Goal: Use online tool/utility: Utilize a website feature to perform a specific function

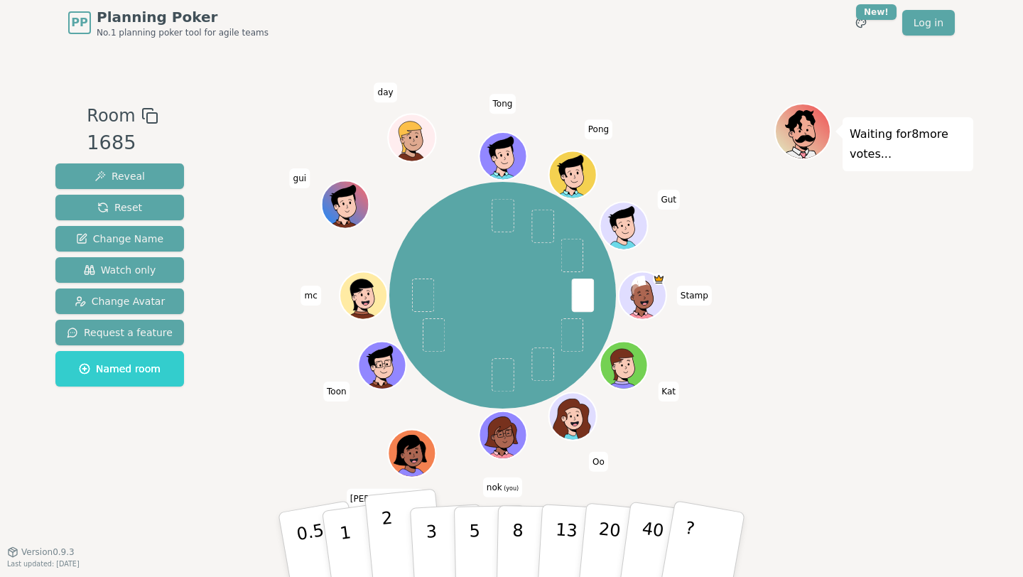
click at [385, 523] on p "2" at bounding box center [390, 546] width 18 height 77
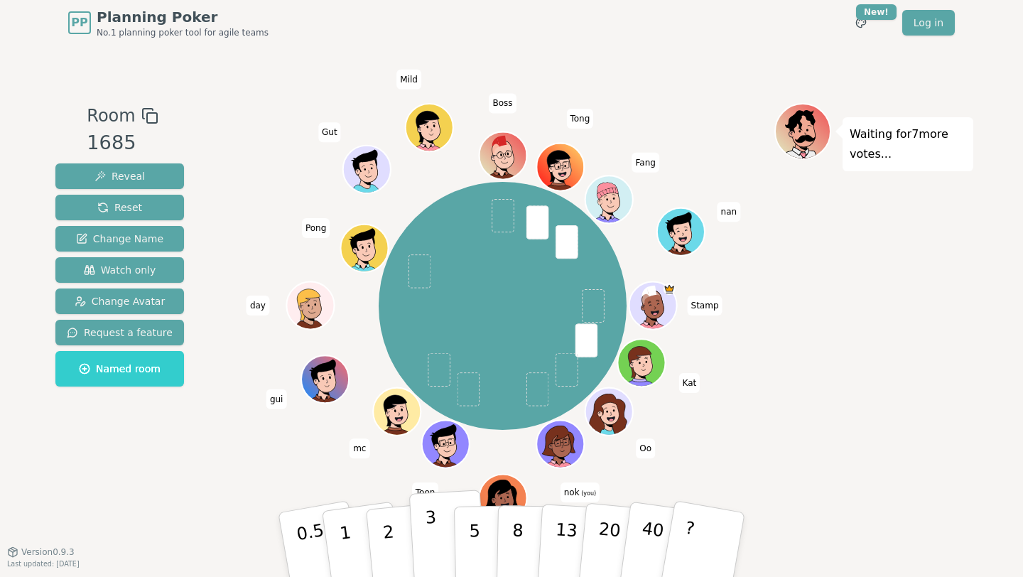
click at [441, 546] on button "3" at bounding box center [447, 545] width 77 height 111
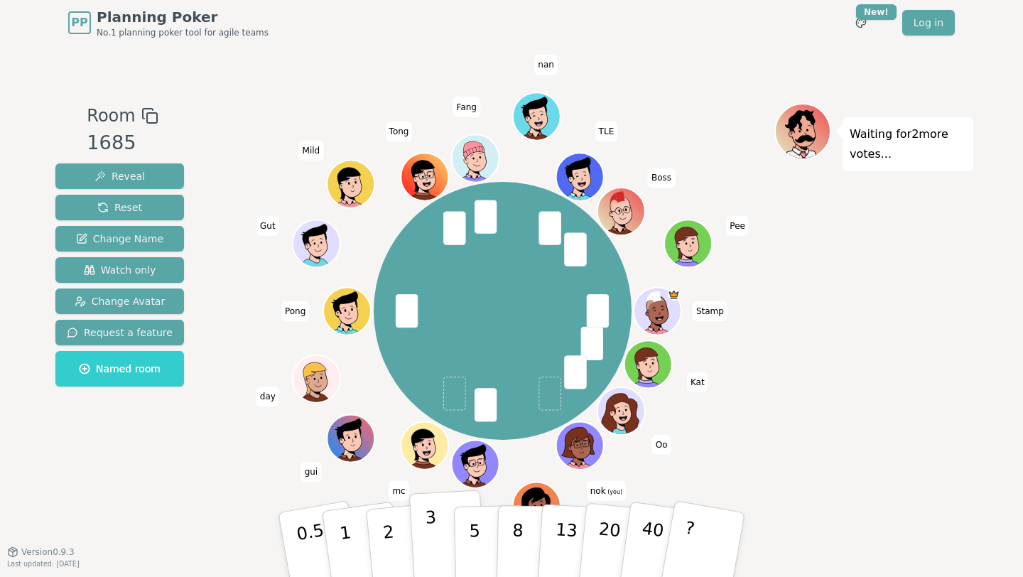
click at [443, 542] on button "3" at bounding box center [447, 545] width 77 height 111
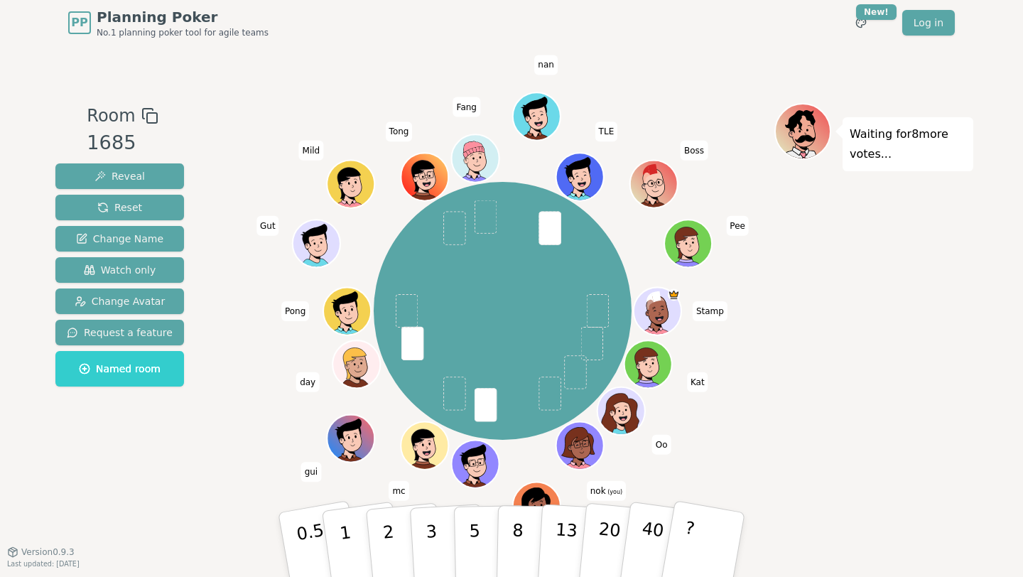
click at [807, 308] on div "Waiting for 8 more votes..." at bounding box center [873, 298] width 199 height 391
click at [212, 482] on div "Room 1685 Reveal Reset Change Name Watch only Change Avatar Request a feature N…" at bounding box center [512, 298] width 924 height 391
drag, startPoint x: 485, startPoint y: 540, endPoint x: 443, endPoint y: 535, distance: 42.2
click at [485, 540] on button "5" at bounding box center [490, 559] width 73 height 108
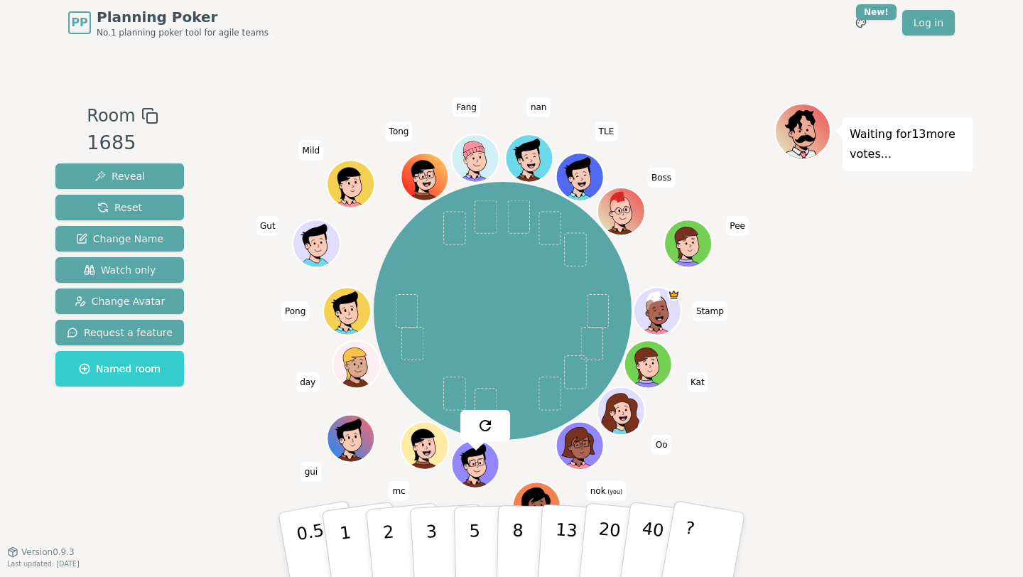
click at [847, 381] on div "Waiting for 13 more votes..." at bounding box center [873, 298] width 199 height 391
click at [433, 546] on p "3" at bounding box center [433, 545] width 16 height 77
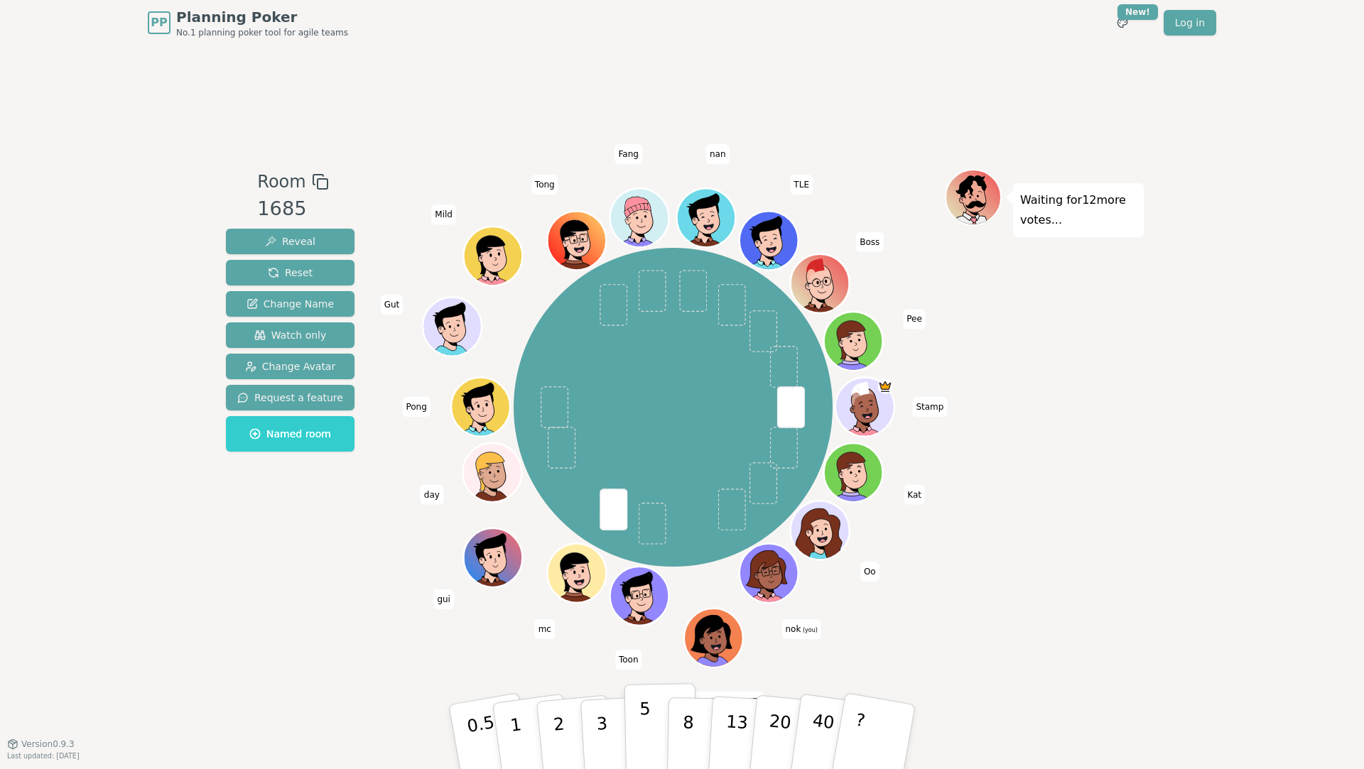
click at [654, 704] on button "5" at bounding box center [661, 738] width 73 height 108
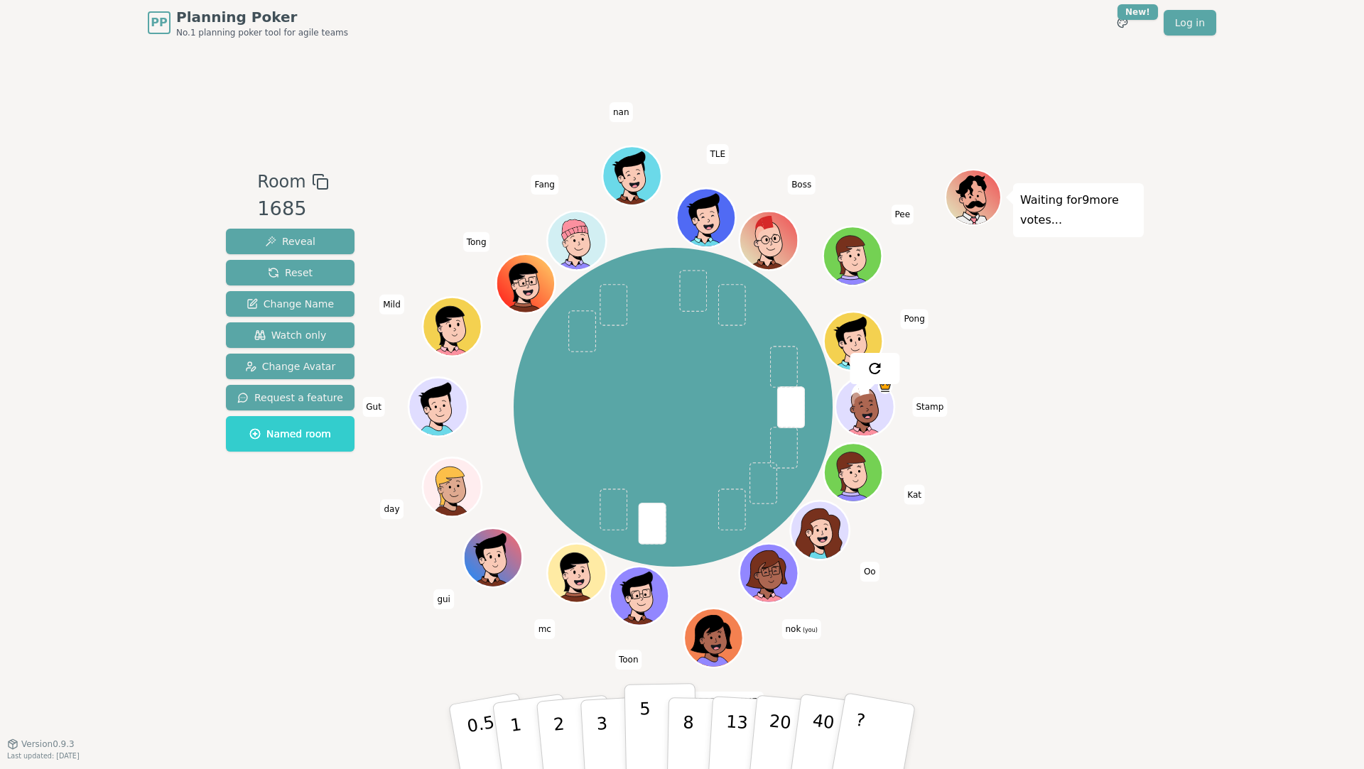
click at [659, 704] on button "5" at bounding box center [661, 738] width 73 height 108
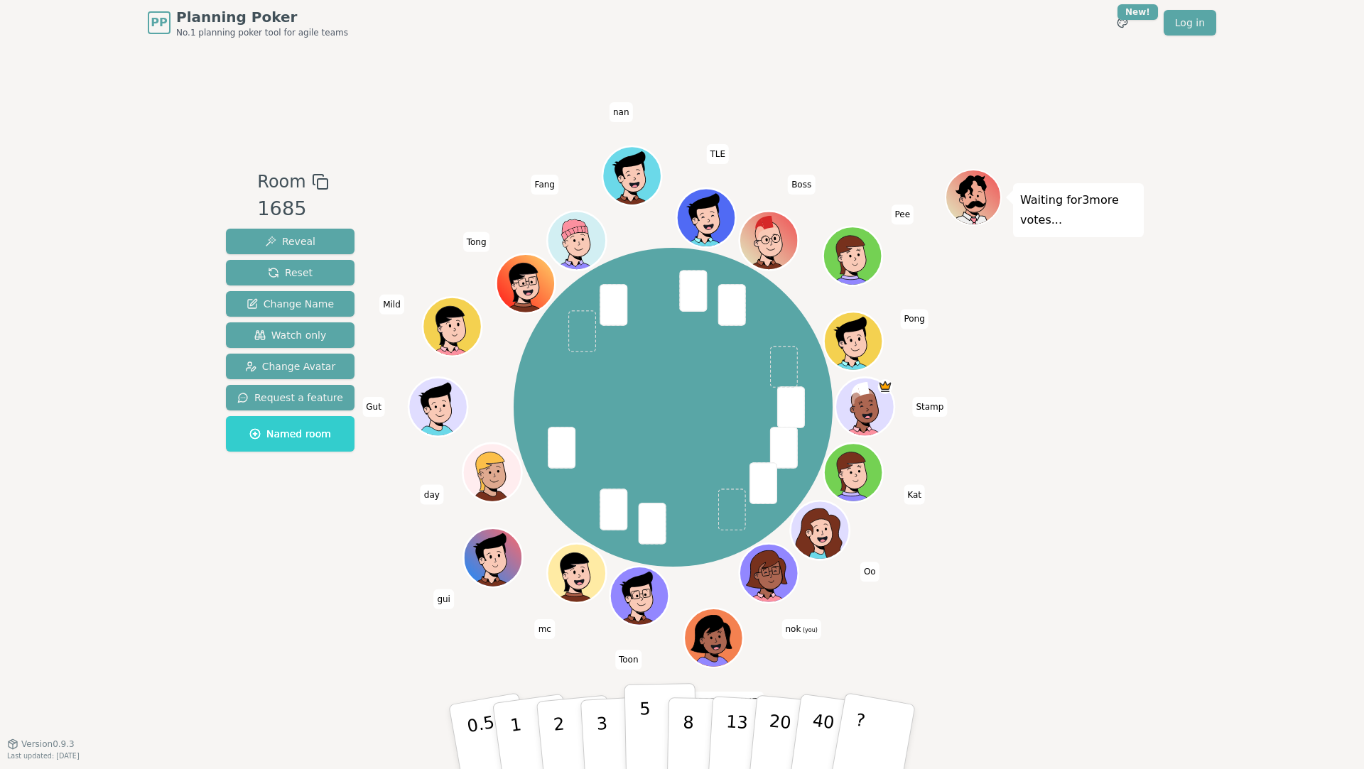
click at [641, 704] on p "5" at bounding box center [645, 737] width 12 height 77
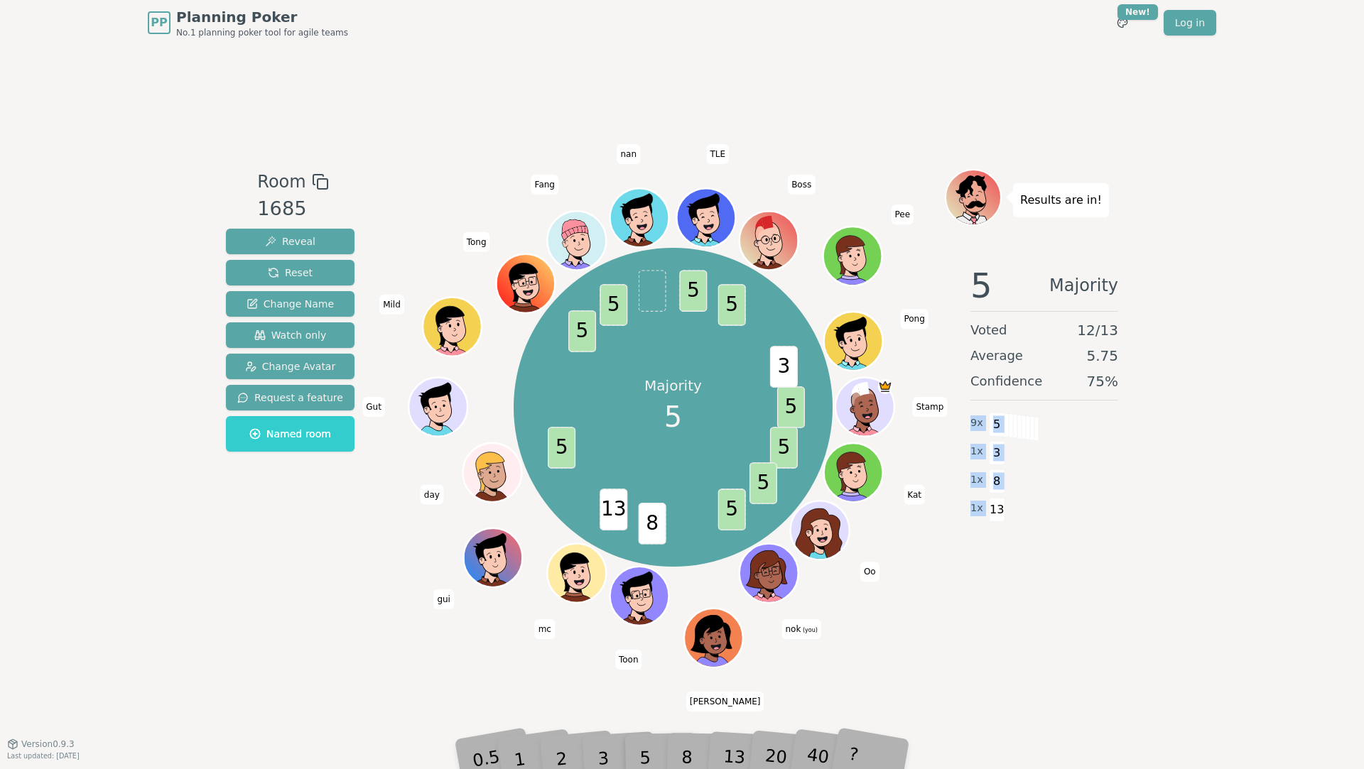
drag, startPoint x: 1010, startPoint y: 517, endPoint x: 973, endPoint y: 411, distance: 112.1
click at [973, 411] on div "9 x 5 1 x 3 1 x 8 1 x 13" at bounding box center [1045, 466] width 148 height 114
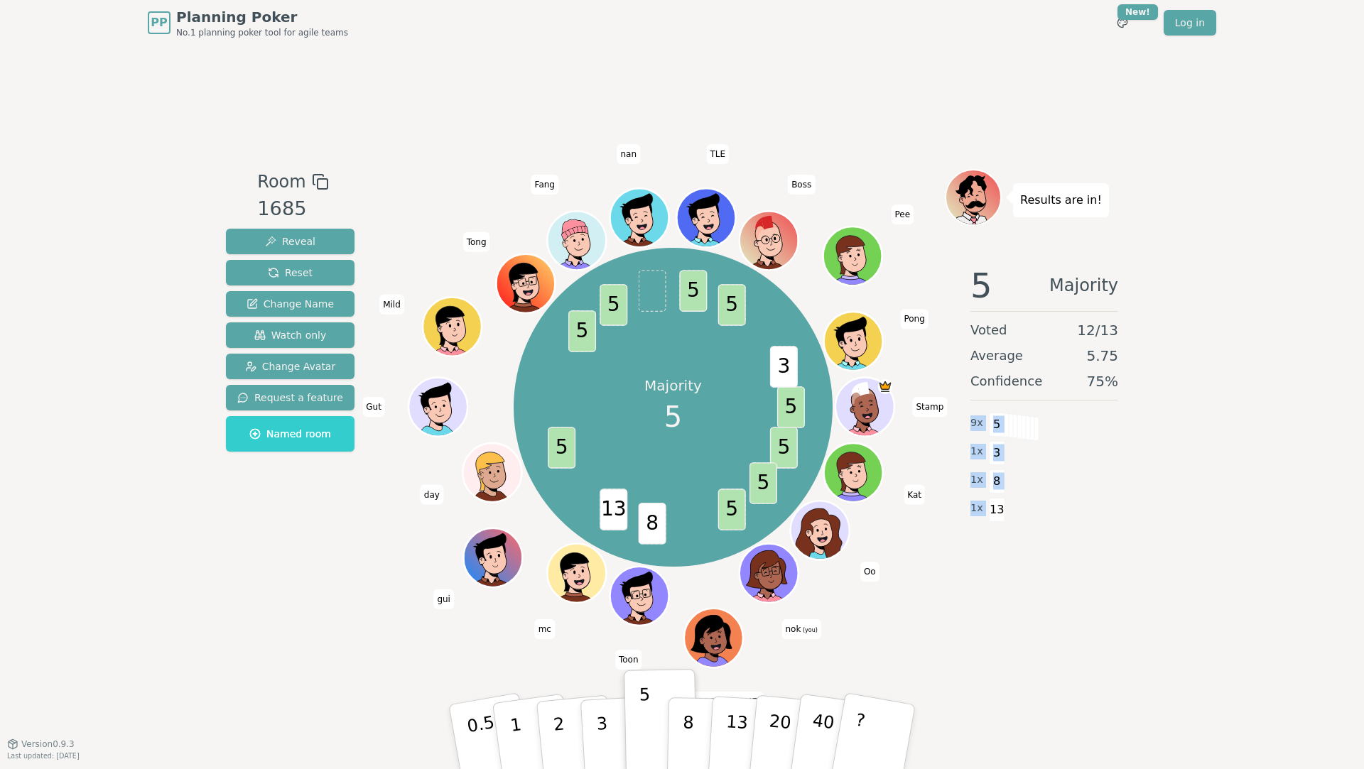
click at [1076, 542] on div "Results are in! 5 Majority Voted 12 / 13 Average 5.75 Confidence 75 % 9 x 5 1 x…" at bounding box center [1044, 395] width 199 height 452
drag, startPoint x: 1076, startPoint y: 542, endPoint x: 987, endPoint y: 412, distance: 157.9
click at [987, 412] on div "Results are in! 5 Majority Voted 13 / 13 Average 5.69 Confidence 77 % 10 x 5 1 …" at bounding box center [1044, 395] width 199 height 452
click at [1107, 510] on div "1 x 13" at bounding box center [1045, 509] width 148 height 28
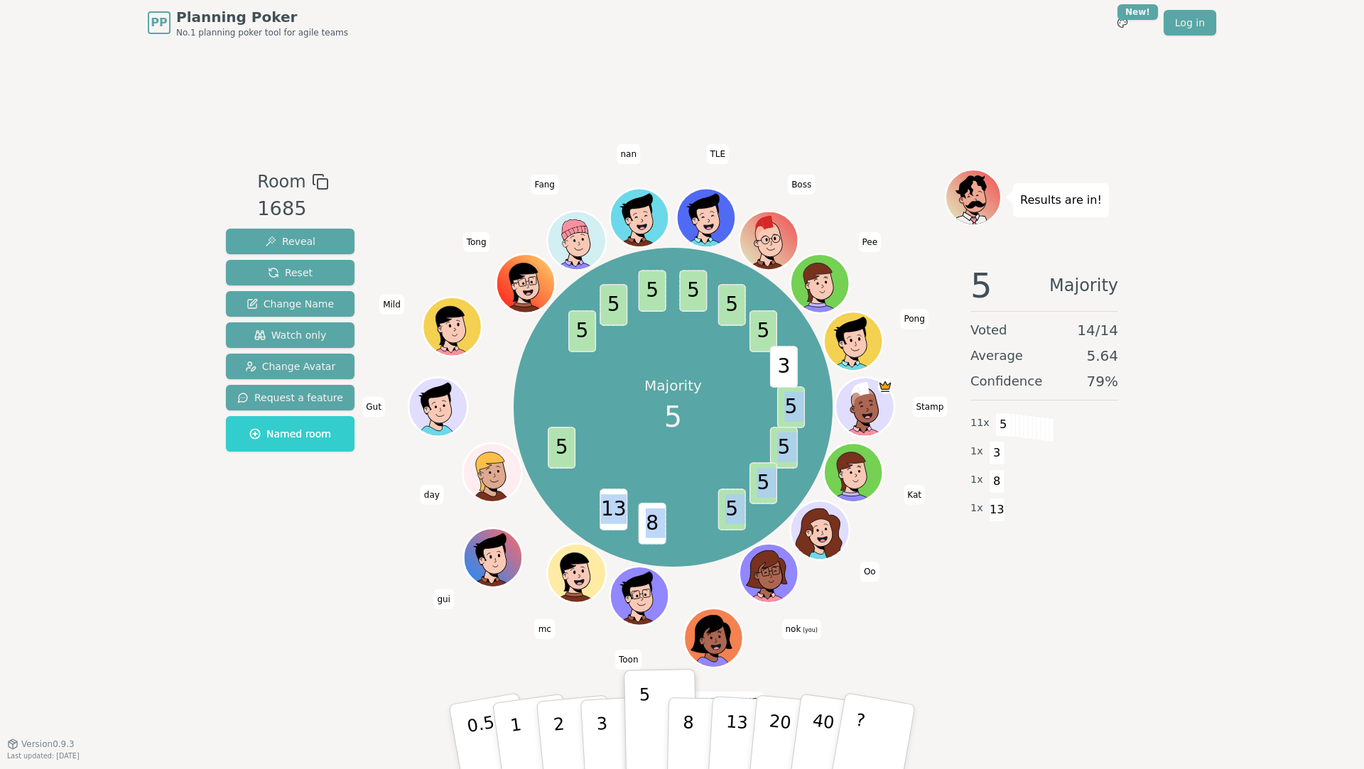
drag, startPoint x: 667, startPoint y: 527, endPoint x: 623, endPoint y: 503, distance: 50.2
click at [623, 503] on div "Majority 5 5 5 5 5 8 13 5 5 5 5 5 5 5 3 Stamp Kat Oo nok (you) [PERSON_NAME] mc…" at bounding box center [674, 408] width 320 height 320
click at [1119, 590] on div "Results are in! 5 Majority Voted 14 / 14 Average 5.64 Confidence 79 % 11 x 5 1 …" at bounding box center [1044, 395] width 199 height 452
click at [566, 446] on span "5" at bounding box center [563, 448] width 28 height 42
click at [592, 453] on div "Majority 5 5 5 5 5 8 13 5 5 5 5 5 5 5 3 Stamp Kat Oo nok (you) [PERSON_NAME] mc…" at bounding box center [674, 408] width 320 height 320
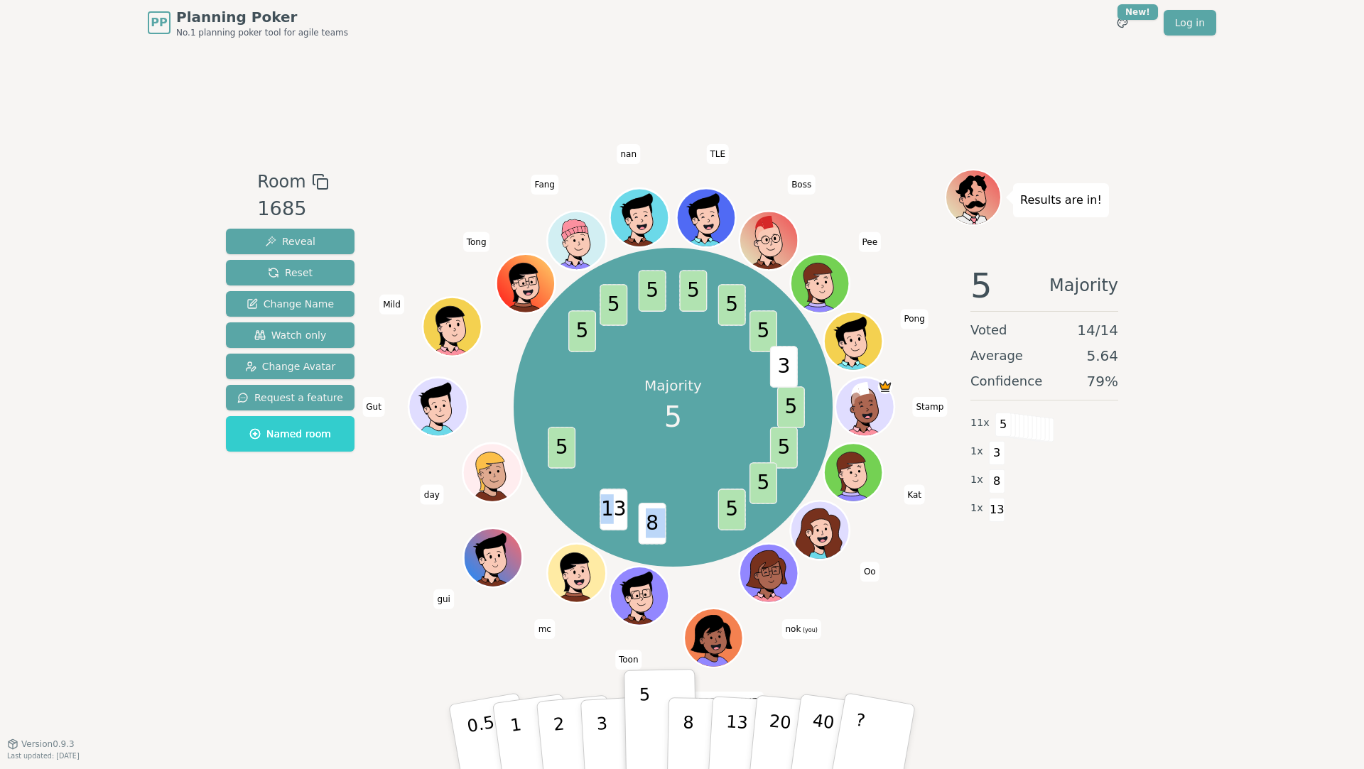
drag, startPoint x: 651, startPoint y: 518, endPoint x: 615, endPoint y: 504, distance: 38.9
click at [615, 504] on div "Majority 5 5 5 5 5 8 13 5 5 5 5 5 5 5 3 Stamp Kat Oo nok (you) [PERSON_NAME] mc…" at bounding box center [674, 408] width 320 height 320
click at [684, 520] on div "Majority 5 5 5 5 5 8 13 5 5 5 5 5 5 5 3 Stamp Kat Oo nok (you) [PERSON_NAME] mc…" at bounding box center [674, 408] width 320 height 320
drag, startPoint x: 779, startPoint y: 380, endPoint x: 831, endPoint y: 448, distance: 85.3
click at [780, 382] on span "3" at bounding box center [784, 367] width 28 height 42
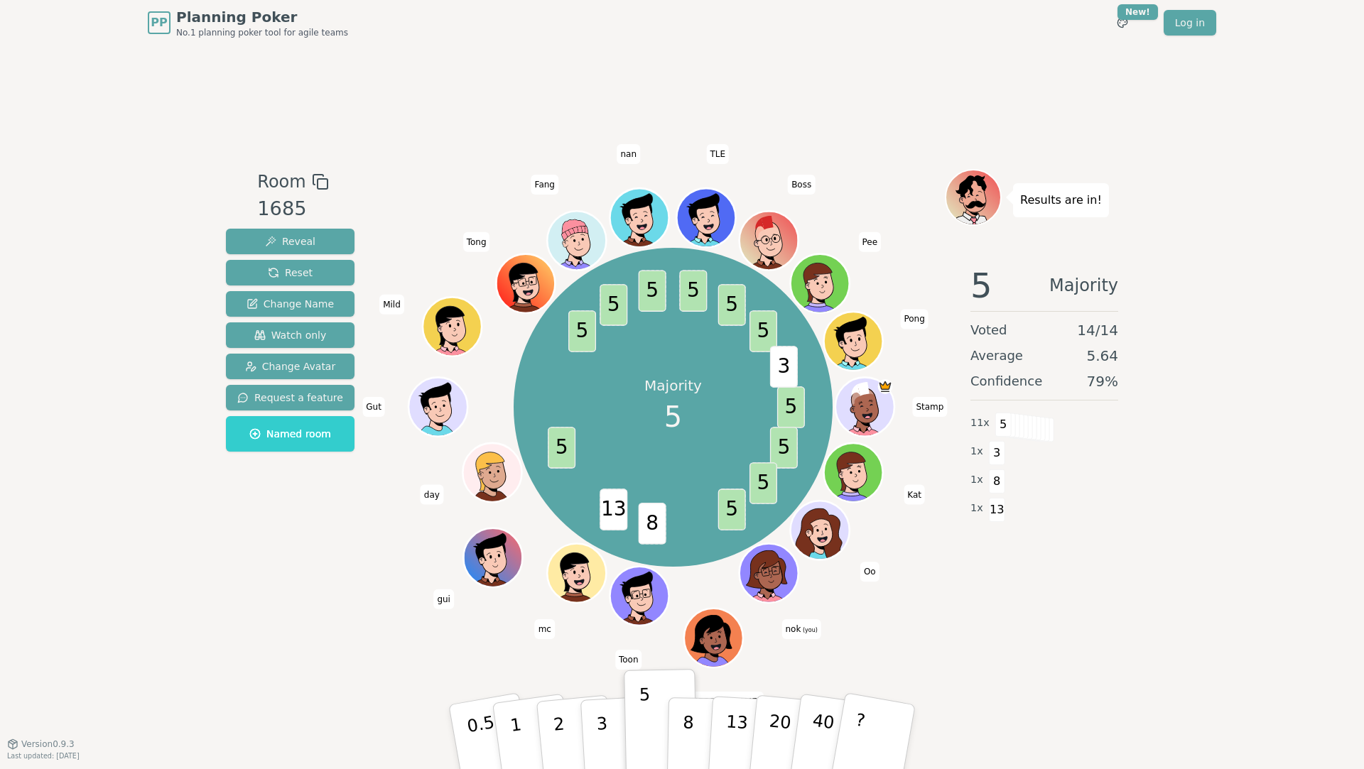
click at [990, 572] on div "Results are in! 5 Majority Voted 14 / 14 Average 5.64 Confidence 79 % 11 x 5 1 …" at bounding box center [1044, 395] width 199 height 452
drag, startPoint x: 786, startPoint y: 428, endPoint x: 764, endPoint y: 527, distance: 101.2
click at [734, 505] on div "Majority 5 5 5 5 5 8 13 5 5 5 5 5 5 5 3 Stamp Kat Oo nok (you) [PERSON_NAME] mc…" at bounding box center [674, 408] width 320 height 320
click at [958, 598] on div "Results are in! 5 Majority Voted 14 / 14 Average 5.64 Confidence 79 % 11 x 5 1 …" at bounding box center [1044, 395] width 199 height 452
drag, startPoint x: 583, startPoint y: 328, endPoint x: 703, endPoint y: 388, distance: 134.4
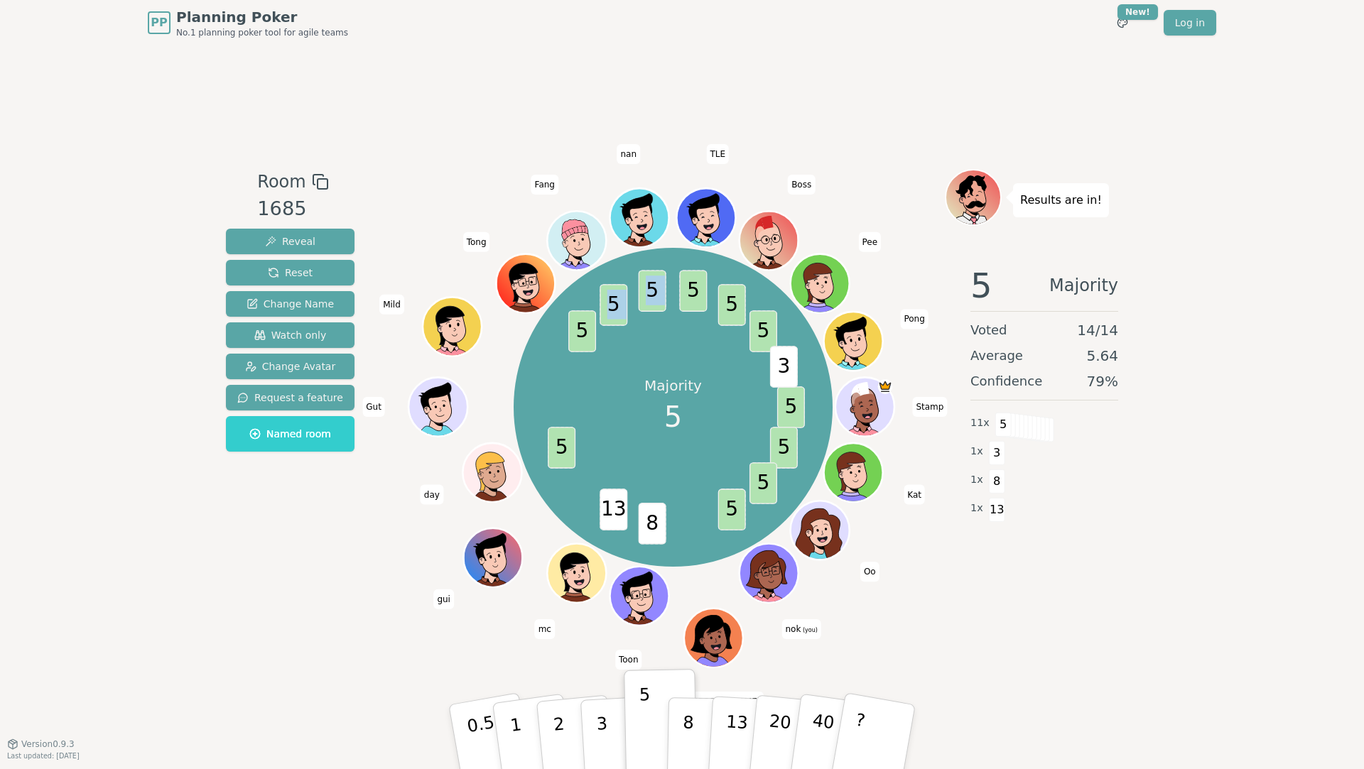
click at [690, 300] on div "Majority 5 5 5 5 5 8 13 5 5 5 5 5 5 5 3 Stamp Kat Oo nok (you) [PERSON_NAME] mc…" at bounding box center [674, 408] width 320 height 320
drag, startPoint x: 703, startPoint y: 388, endPoint x: 982, endPoint y: 15, distance: 465.5
click at [704, 387] on div "Majority 5" at bounding box center [673, 407] width 107 height 107
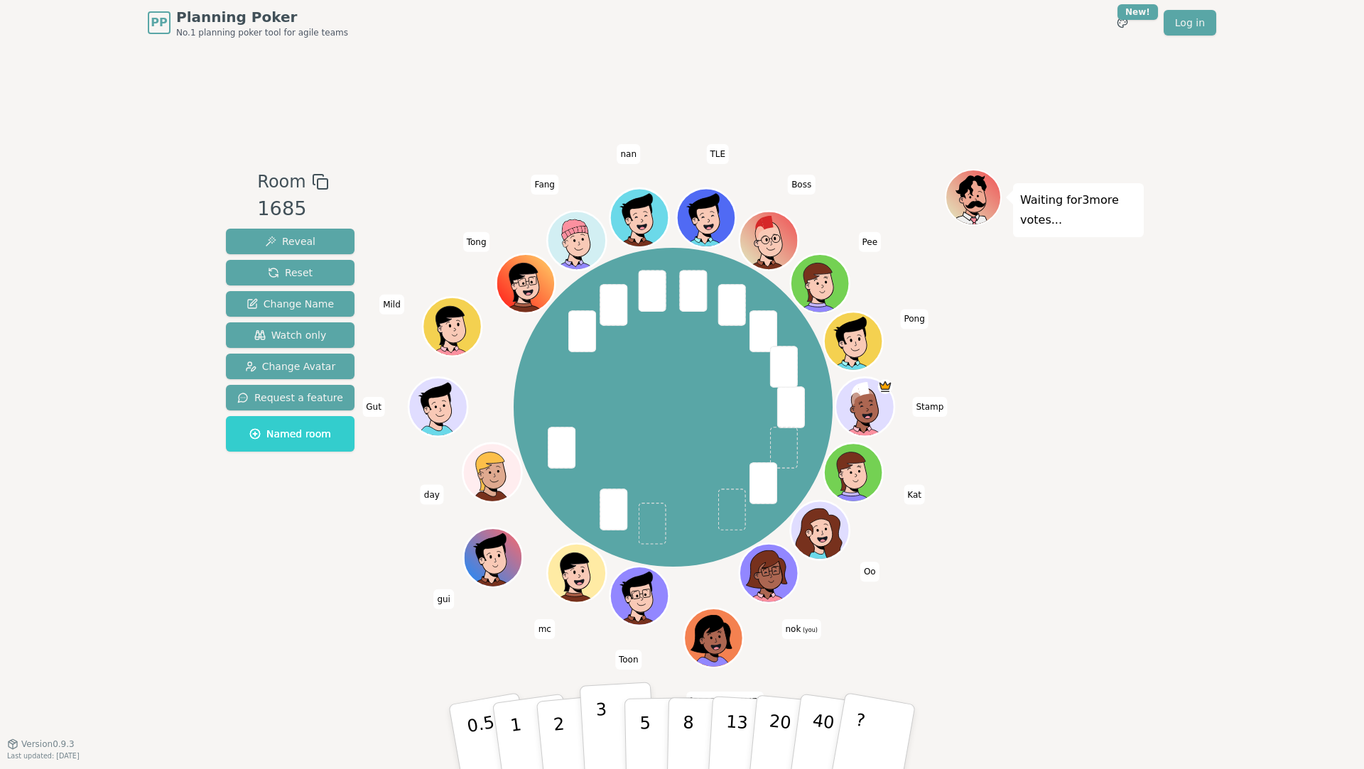
click at [608, 704] on button "3" at bounding box center [618, 737] width 77 height 111
